Goal: Transaction & Acquisition: Purchase product/service

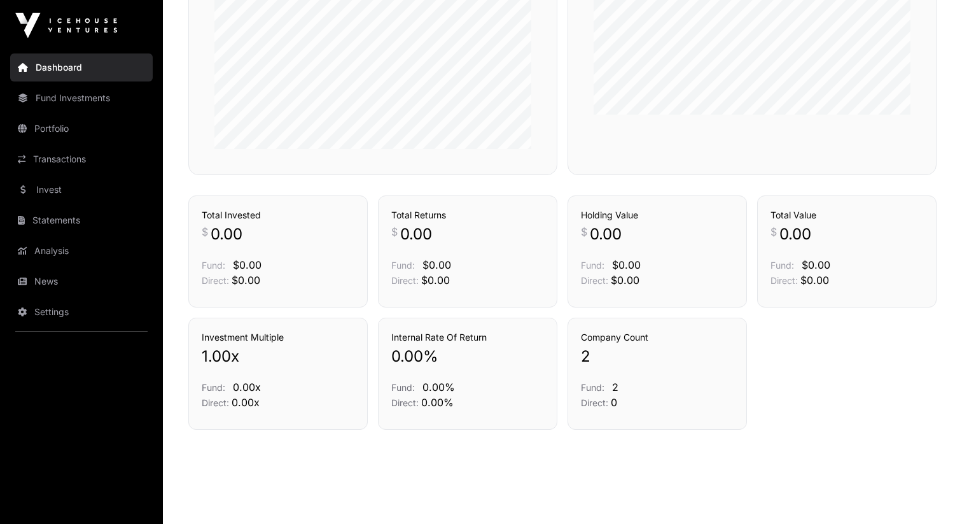
scroll to position [443, 0]
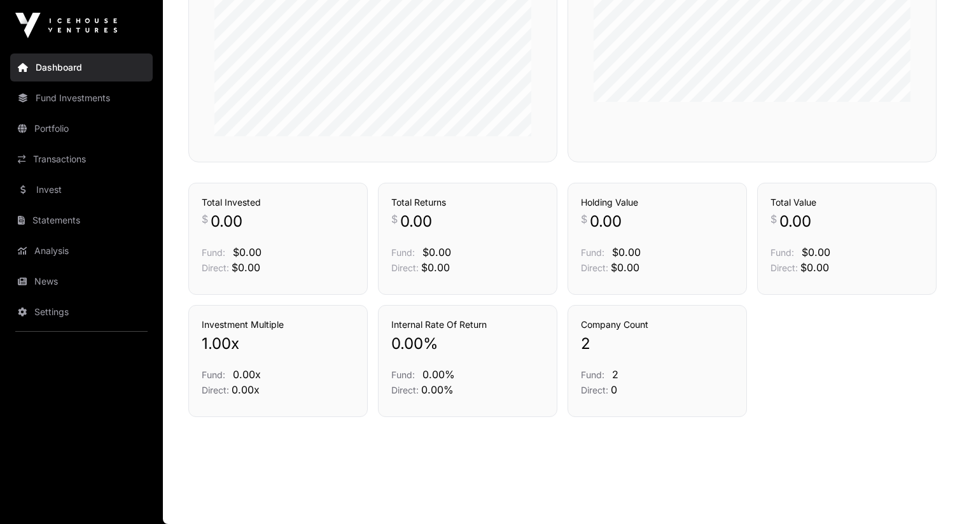
click at [69, 189] on link "Invest" at bounding box center [81, 190] width 143 height 28
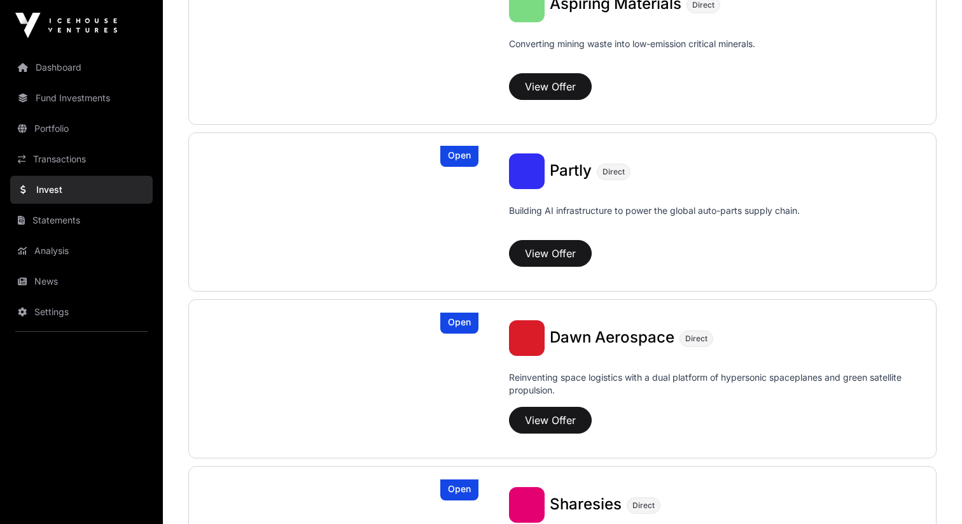
scroll to position [1236, 0]
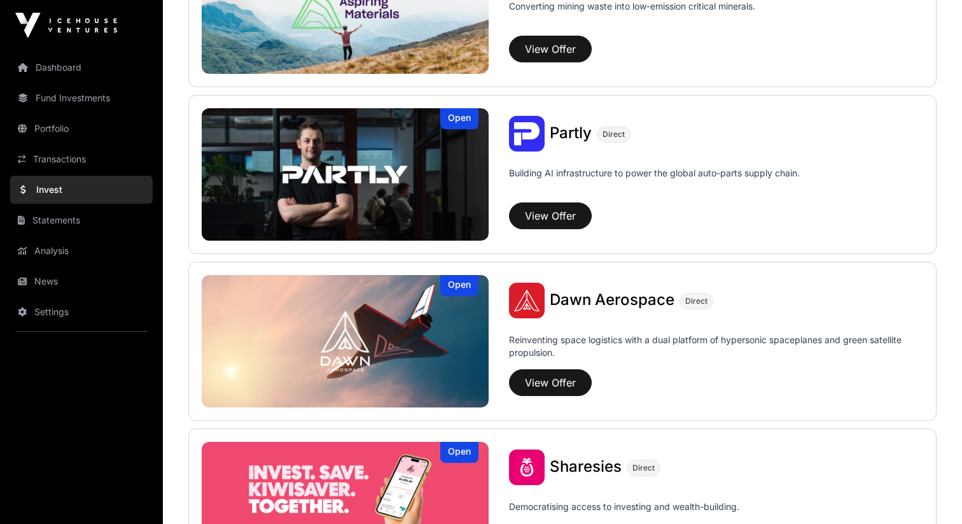
click at [628, 299] on span "Dawn Aerospace" at bounding box center [612, 299] width 125 height 18
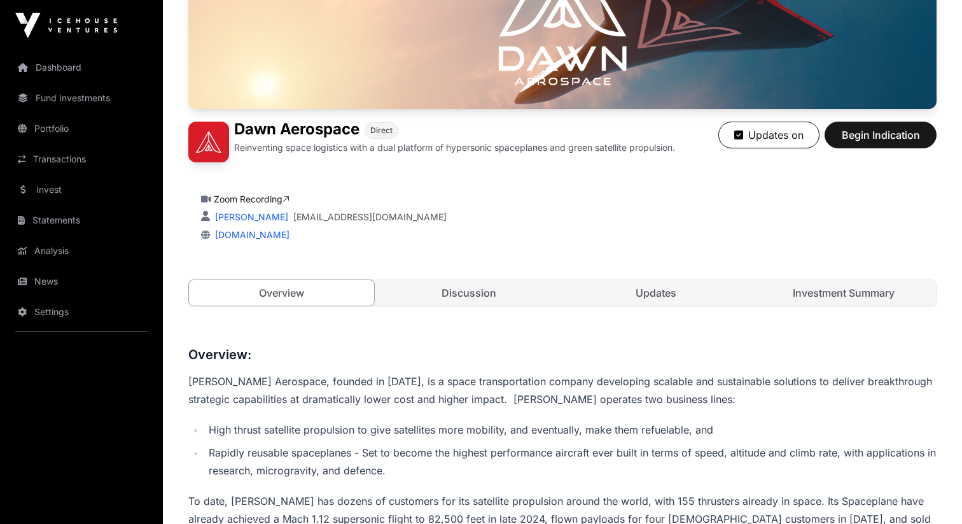
scroll to position [153, 0]
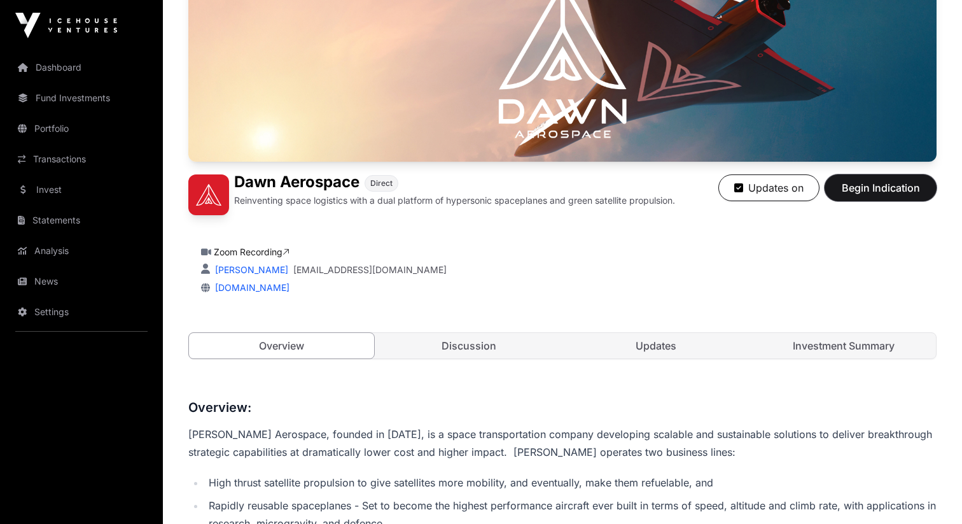
click at [862, 193] on span "Begin Indication" at bounding box center [881, 187] width 80 height 15
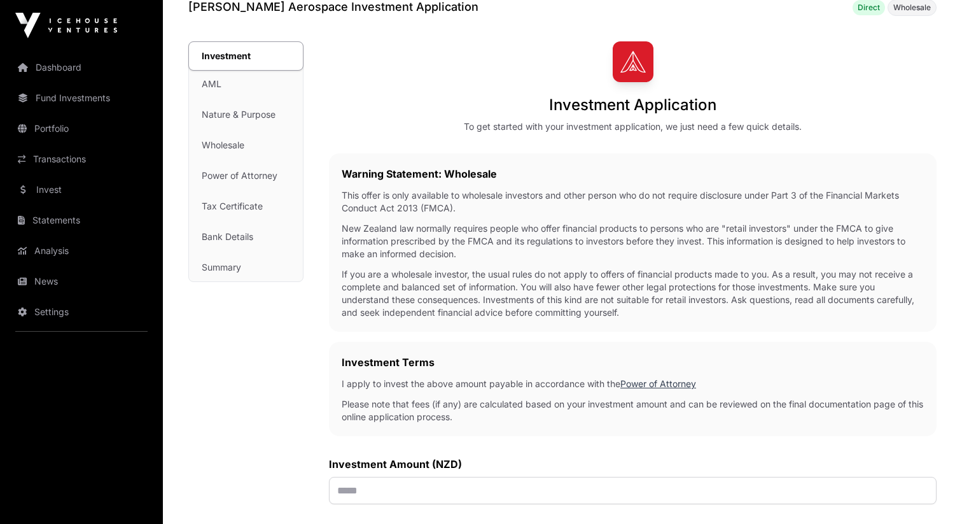
scroll to position [69, 0]
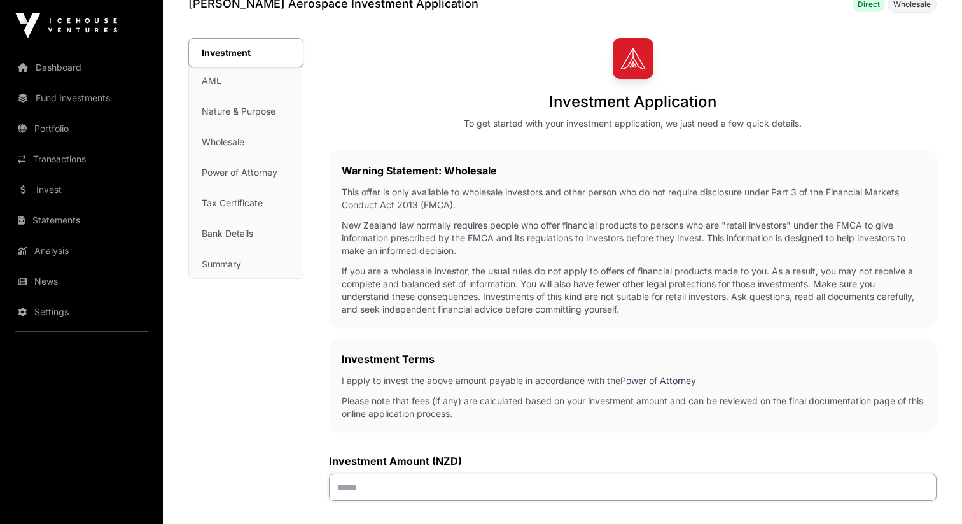
click at [490, 492] on input "text" at bounding box center [633, 487] width 608 height 27
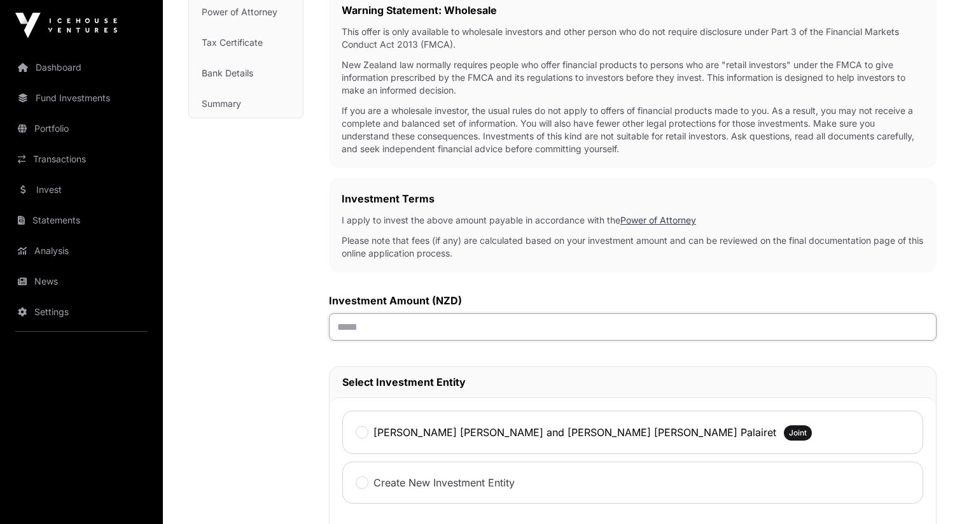
scroll to position [256, 0]
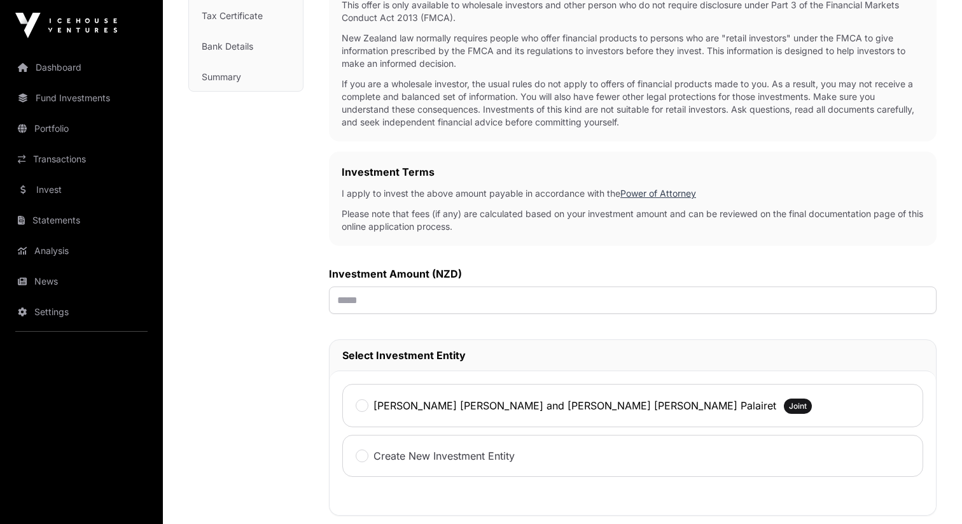
click at [471, 395] on div "[PERSON_NAME] [PERSON_NAME] and [PERSON_NAME] [PERSON_NAME] Palairet Joint" at bounding box center [632, 405] width 581 height 43
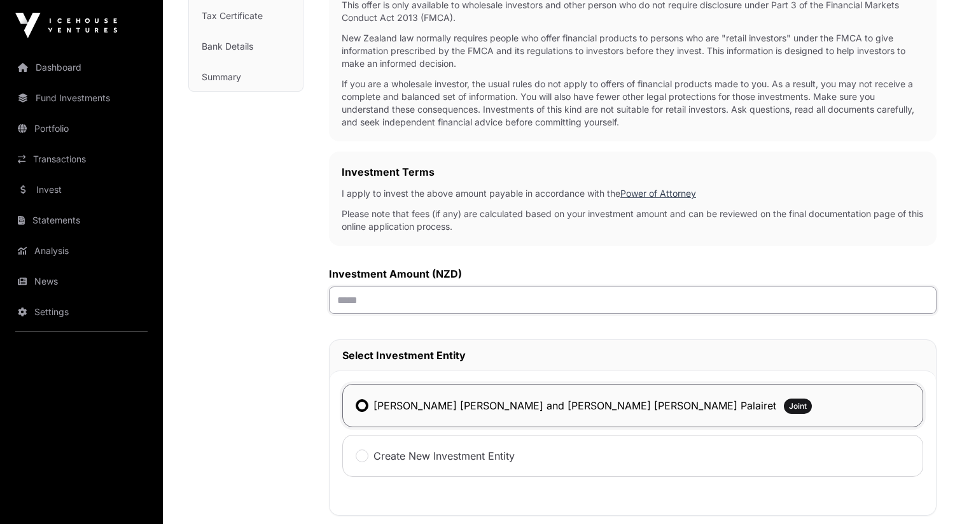
click at [435, 303] on input "text" at bounding box center [633, 299] width 608 height 27
type input "******"
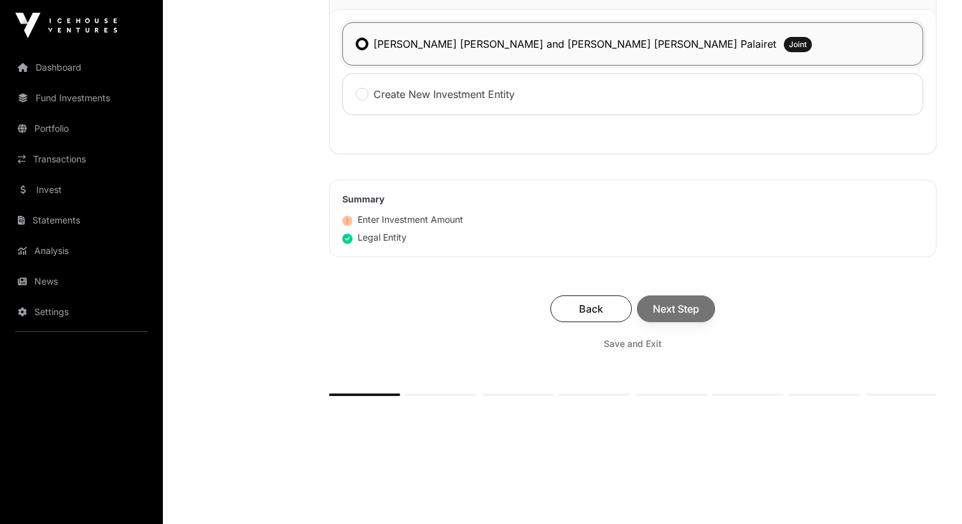
scroll to position [628, 0]
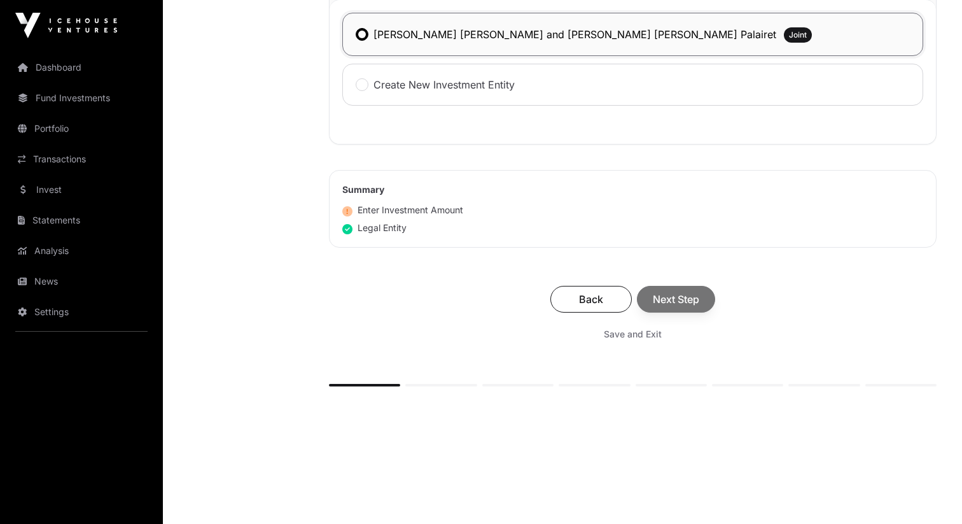
click at [684, 299] on span "Next Step" at bounding box center [676, 299] width 46 height 15
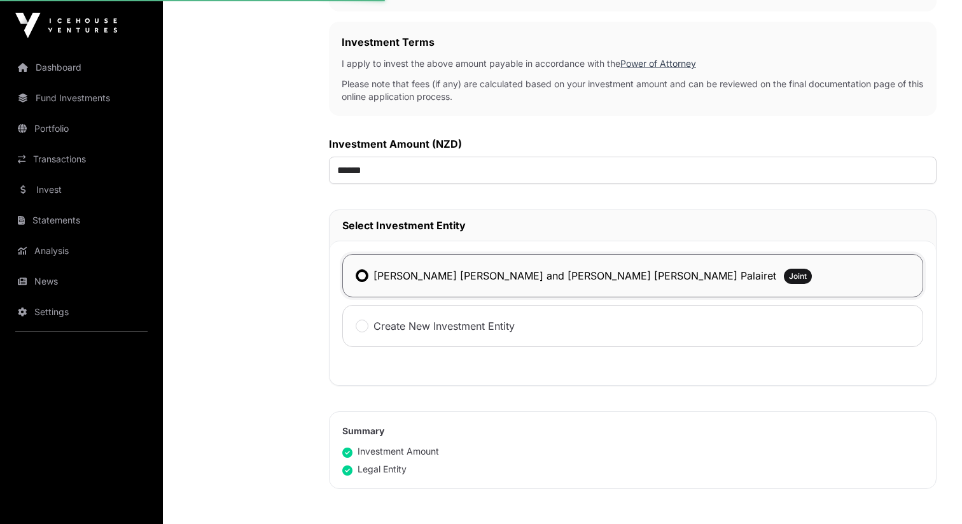
scroll to position [362, 0]
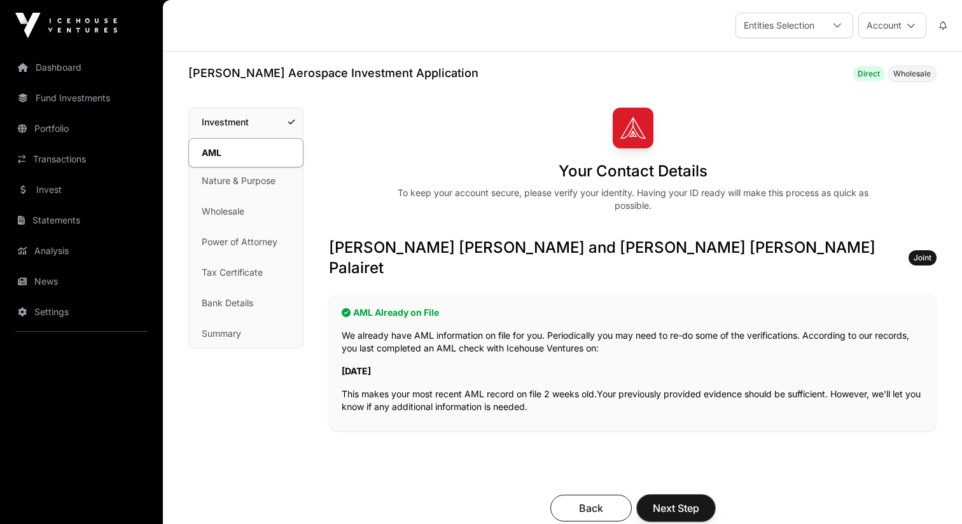
click at [684, 500] on span "Next Step" at bounding box center [676, 507] width 46 height 15
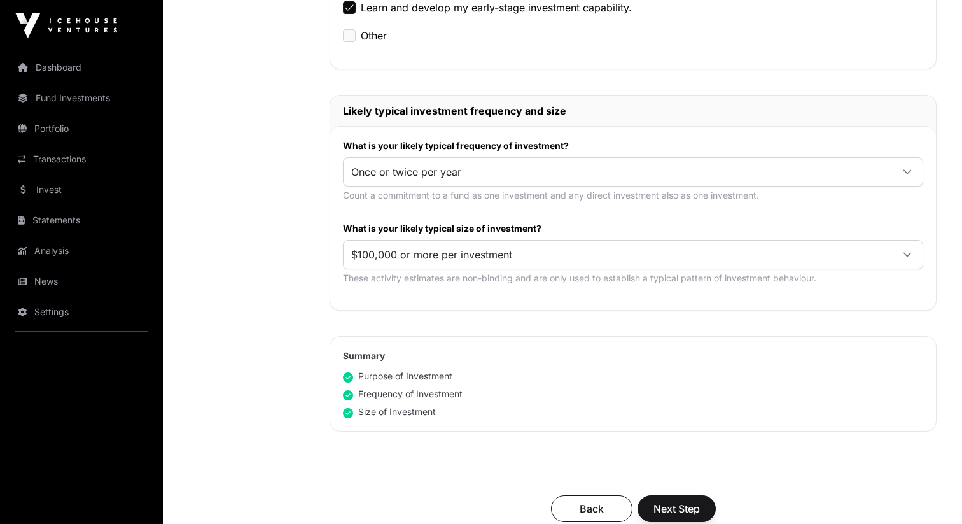
scroll to position [646, 0]
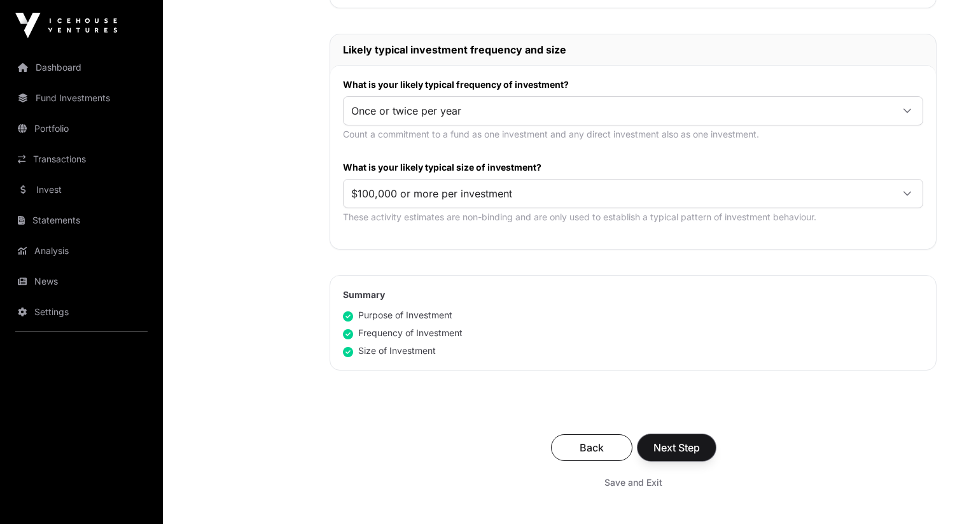
click at [680, 440] on span "Next Step" at bounding box center [677, 447] width 46 height 15
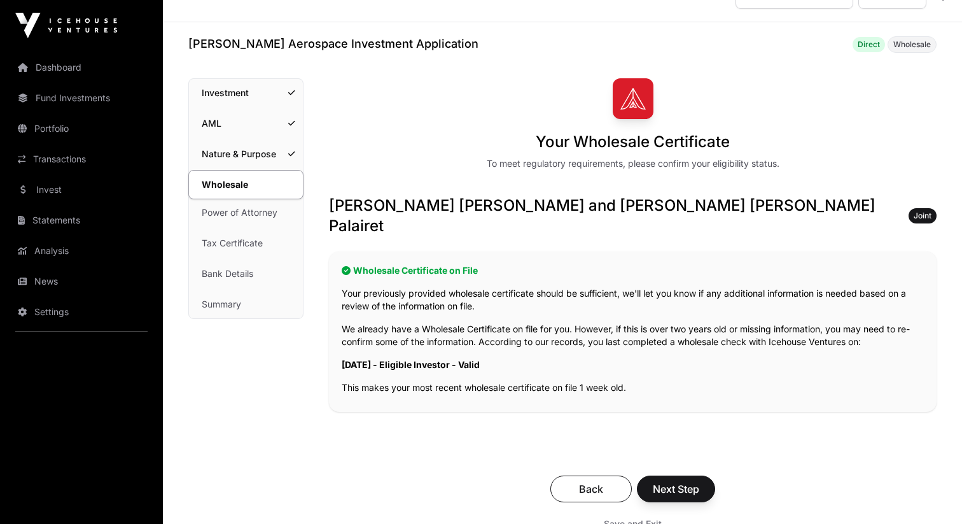
scroll to position [44, 0]
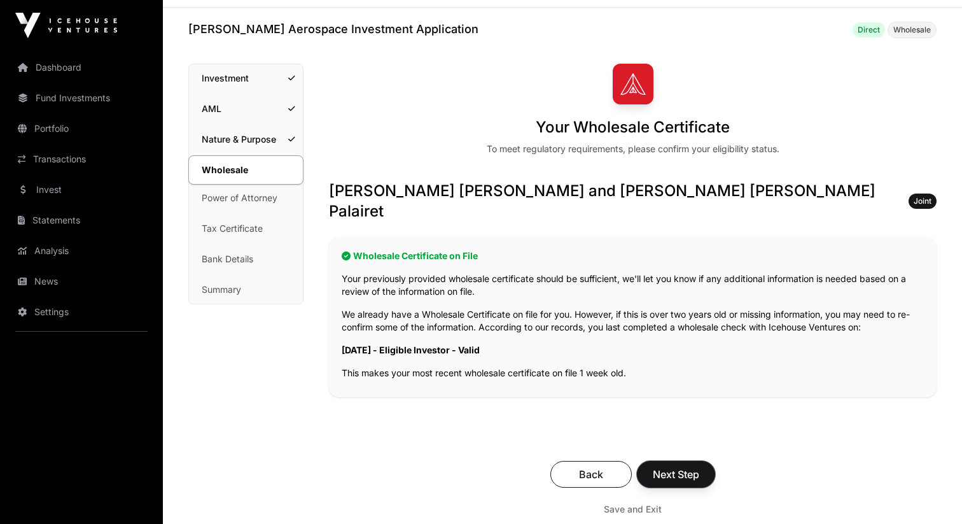
click at [684, 467] on span "Next Step" at bounding box center [676, 474] width 46 height 15
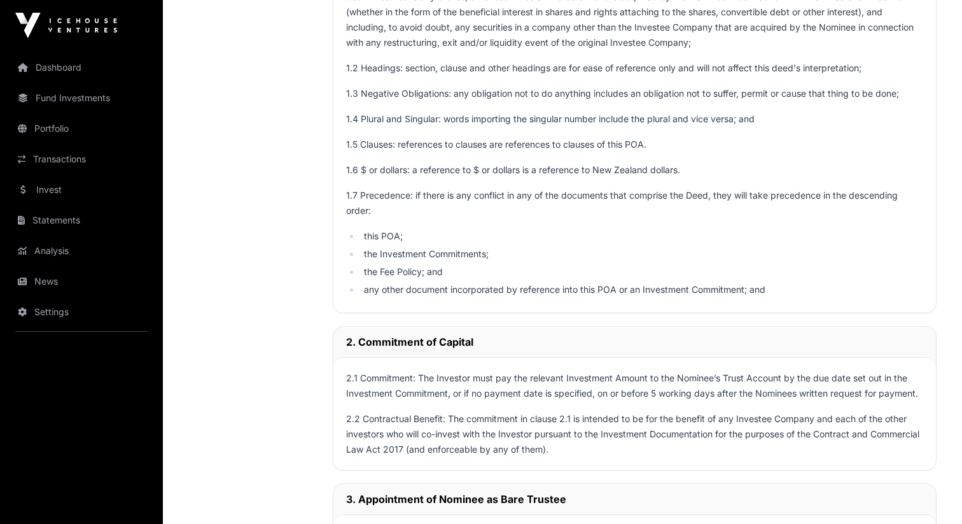
scroll to position [3203, 0]
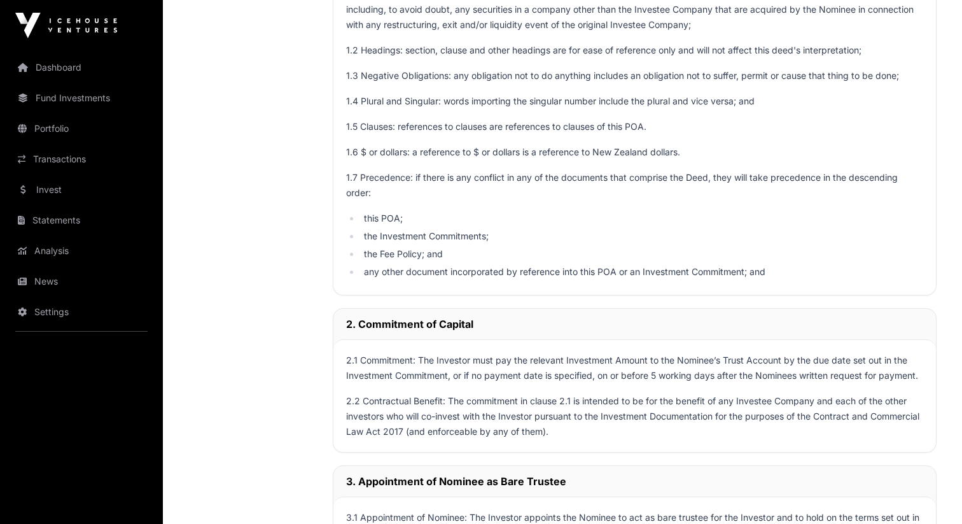
click at [604, 353] on p "2.1 Commitment: The Investor must pay the relevant Investment Amount to the Nom…" at bounding box center [634, 368] width 577 height 31
click at [551, 355] on p "2.1 Commitment: The Investor must pay the relevant Investment Amount to the Nom…" at bounding box center [634, 368] width 577 height 31
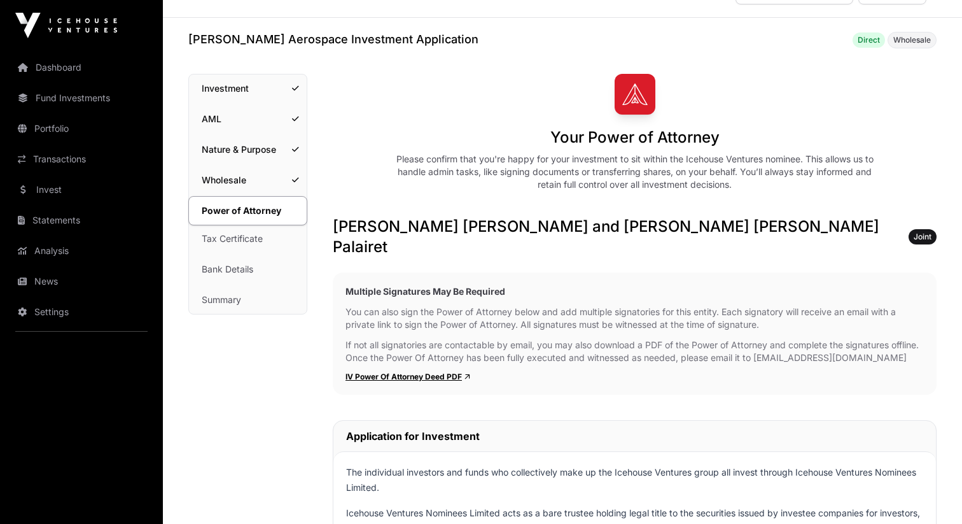
scroll to position [0, 0]
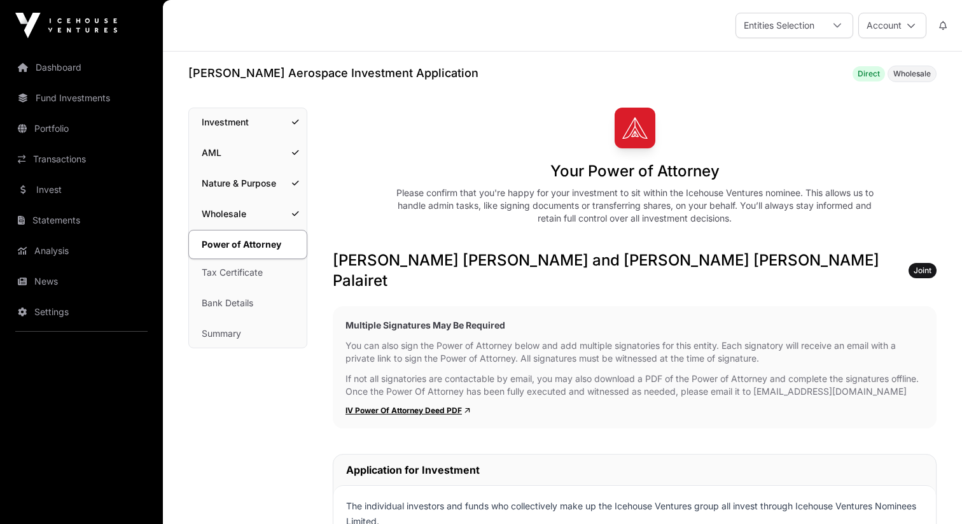
click at [226, 121] on link "Investment" at bounding box center [248, 122] width 118 height 28
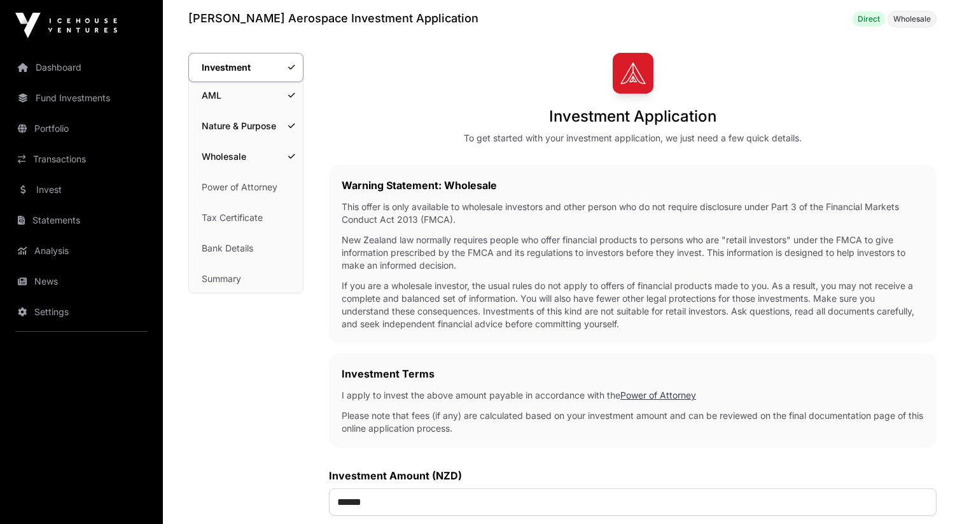
scroll to position [54, 0]
click at [228, 279] on link "Summary" at bounding box center [246, 279] width 114 height 28
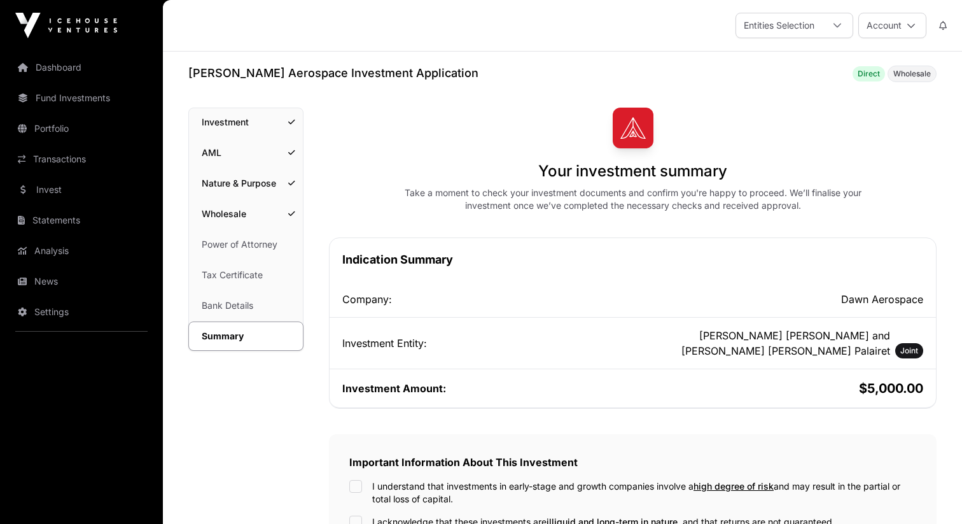
click at [63, 66] on link "Dashboard" at bounding box center [81, 67] width 143 height 28
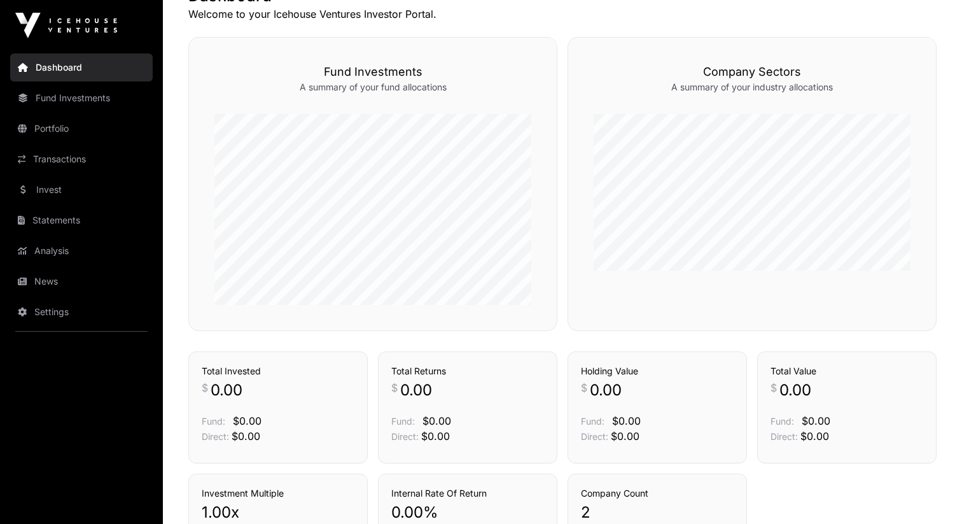
scroll to position [273, 0]
